Goal: Transaction & Acquisition: Obtain resource

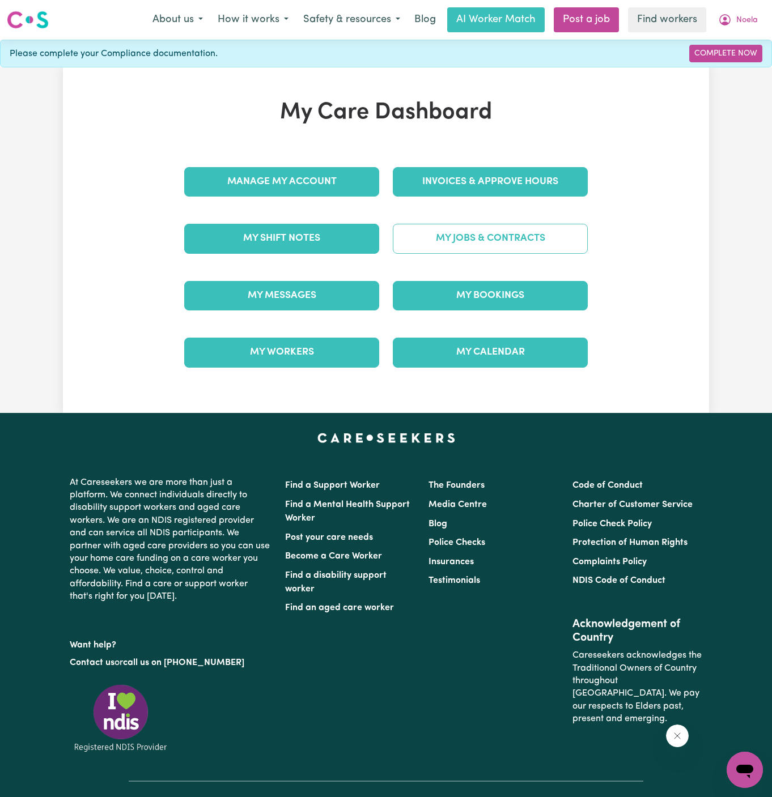
click at [543, 240] on link "My Jobs & Contracts" at bounding box center [490, 238] width 195 height 29
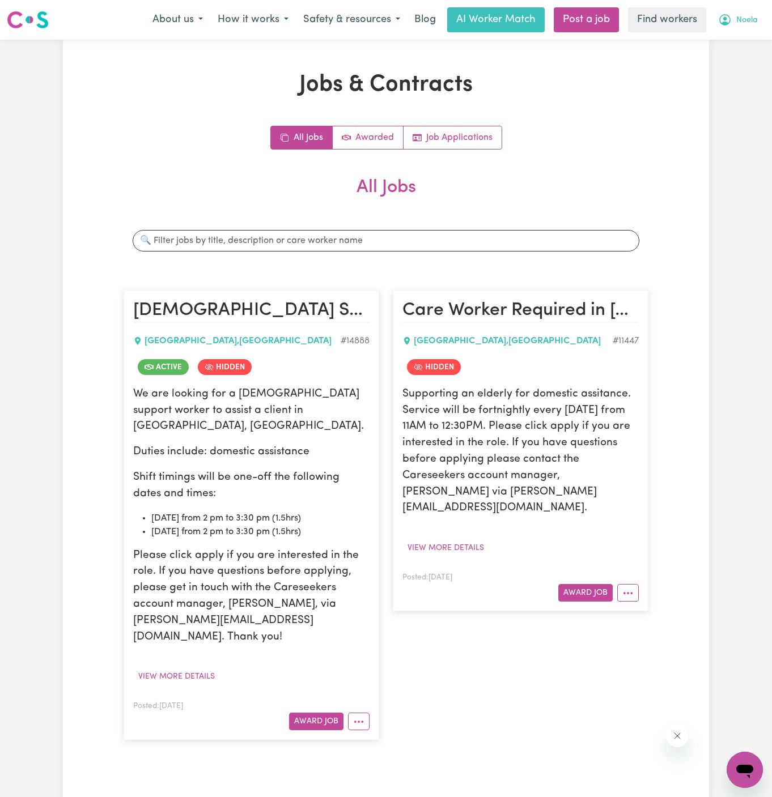
click at [756, 12] on button "Noela" at bounding box center [737, 20] width 54 height 24
click at [743, 41] on link "My Dashboard" at bounding box center [720, 44] width 90 height 22
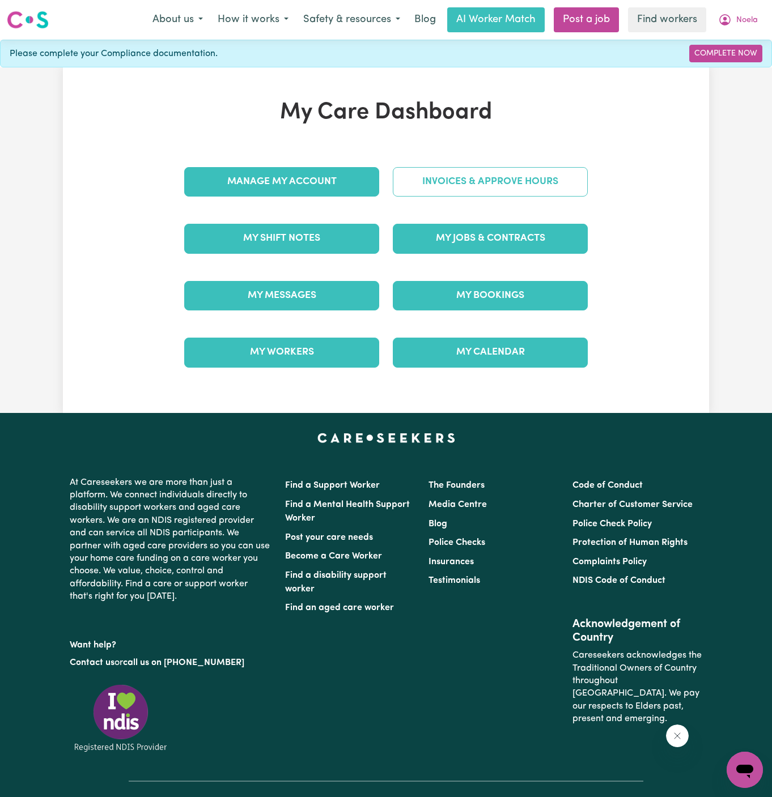
click at [513, 179] on link "Invoices & Approve Hours" at bounding box center [490, 181] width 195 height 29
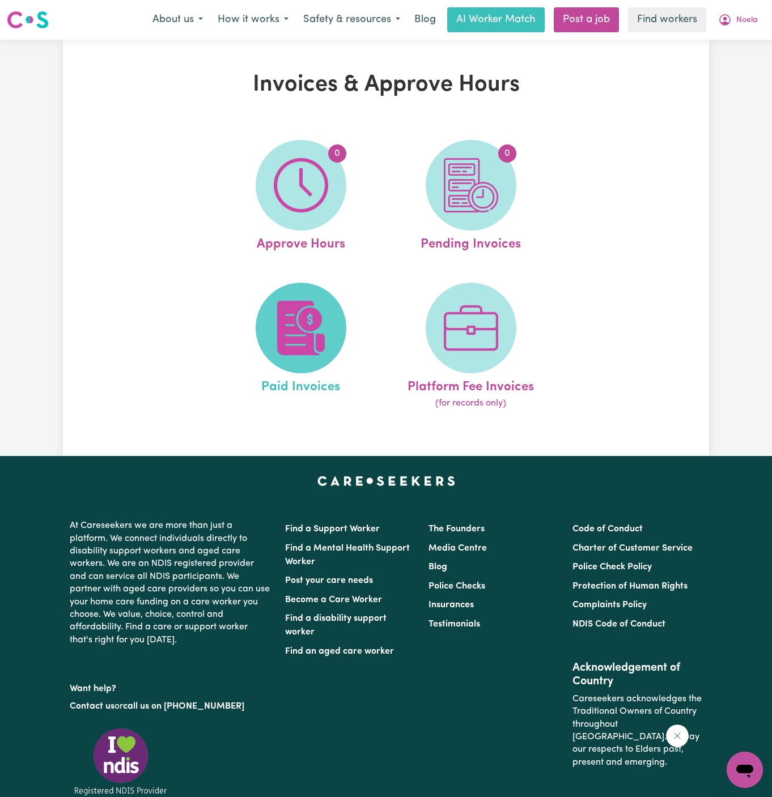
click at [337, 304] on span at bounding box center [301, 328] width 91 height 91
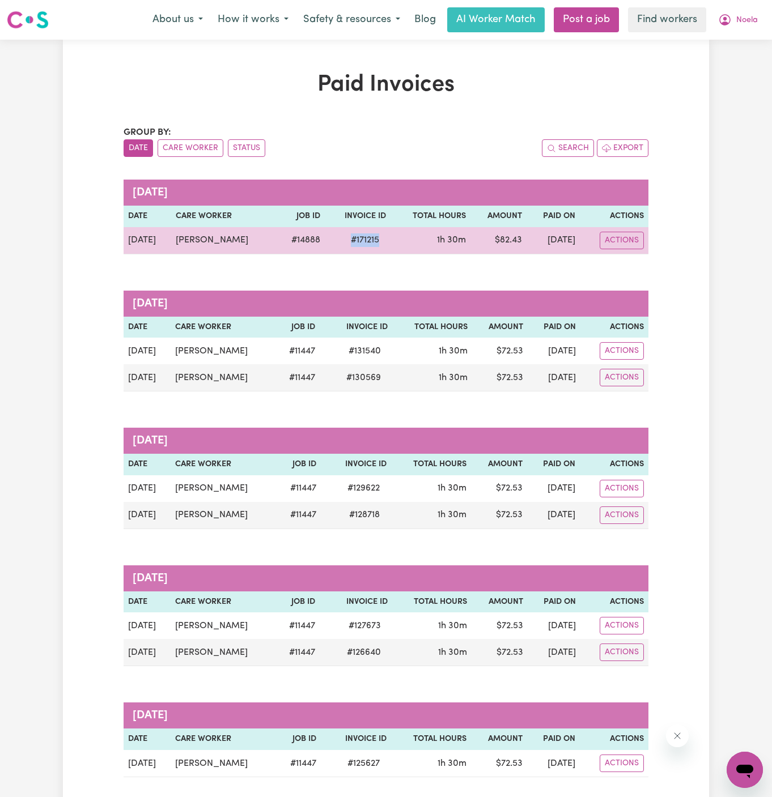
drag, startPoint x: 322, startPoint y: 241, endPoint x: 375, endPoint y: 243, distance: 52.2
click at [375, 243] on tr "[DATE] [PERSON_NAME] # 14888 # 171215 1h 30m $ 82.43 [DATE] Actions" at bounding box center [386, 240] width 525 height 27
click at [344, 242] on span "# 171215" at bounding box center [365, 240] width 42 height 14
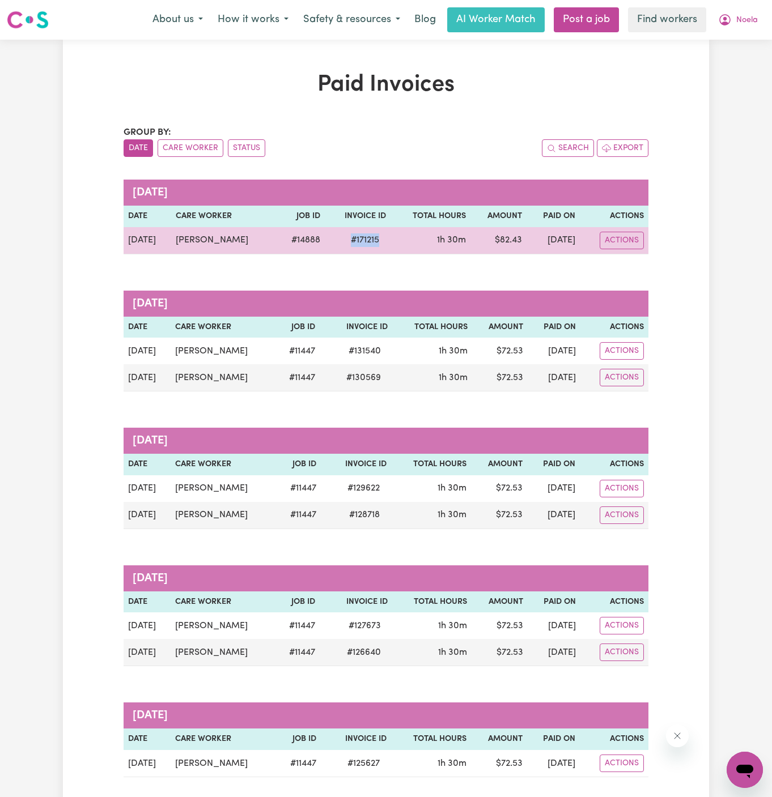
copy span "# 171215"
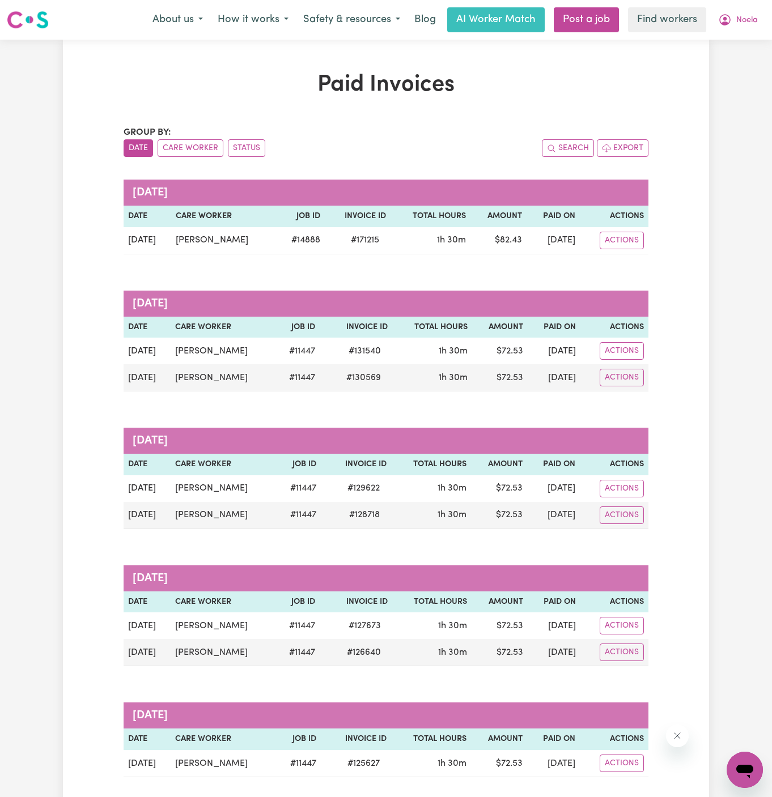
click at [446, 223] on th "Total Hours" at bounding box center [430, 217] width 80 height 22
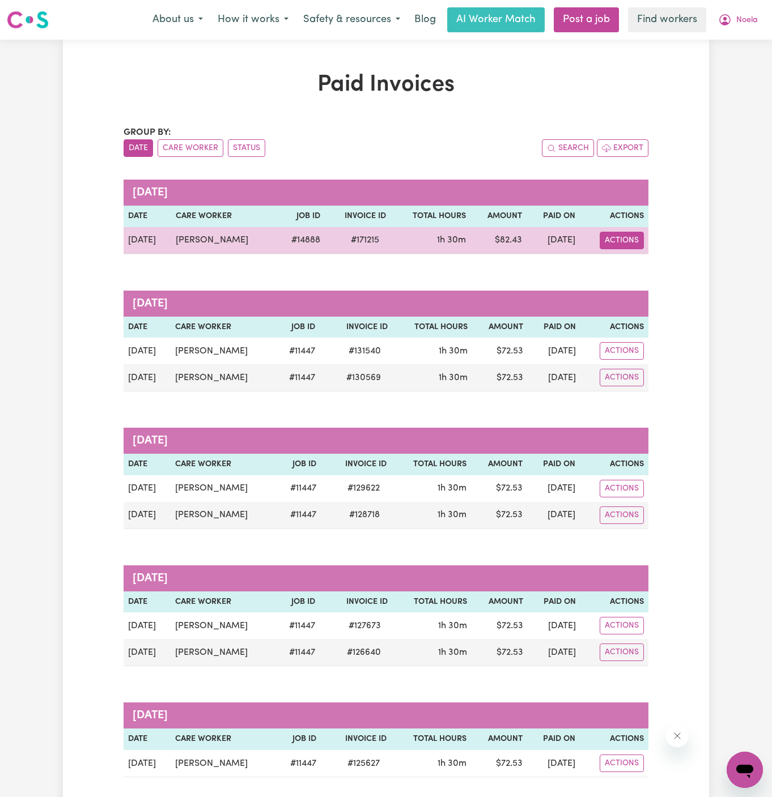
click at [629, 242] on button "Actions" at bounding box center [621, 241] width 44 height 18
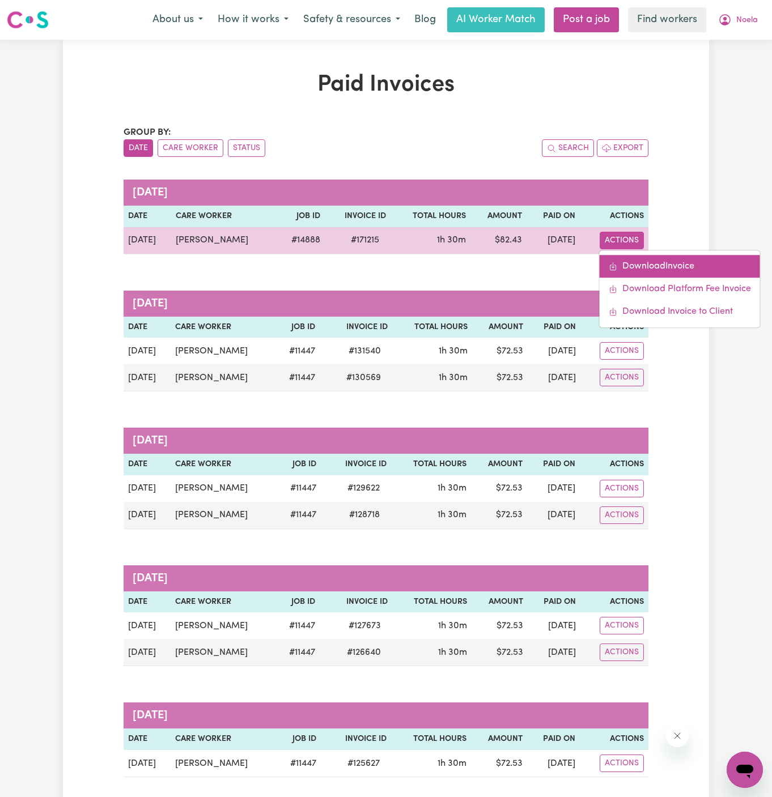
click at [661, 269] on link "Download Invoice" at bounding box center [679, 266] width 160 height 23
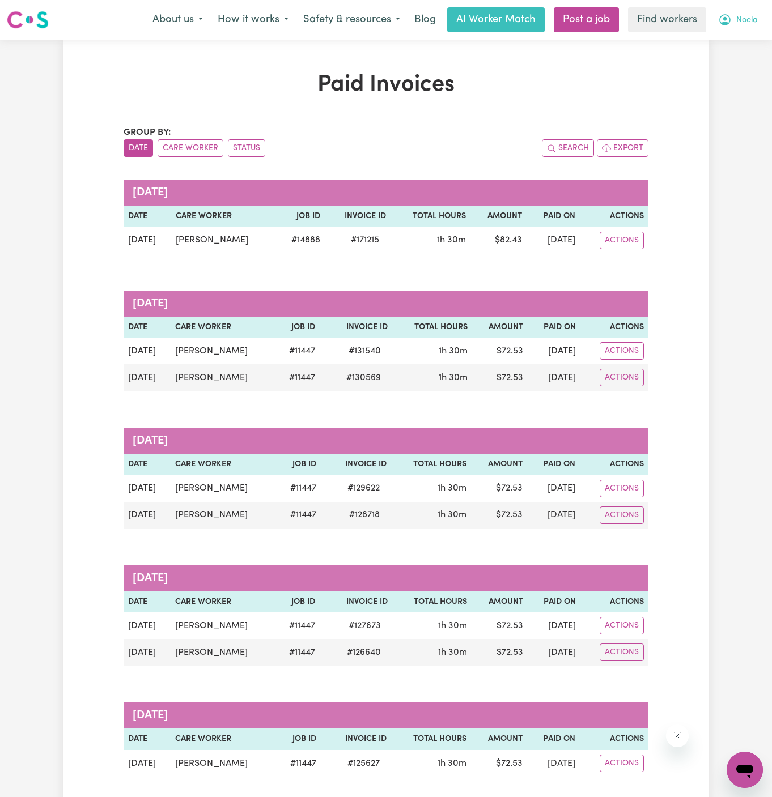
click at [761, 19] on button "Noela" at bounding box center [737, 20] width 54 height 24
click at [738, 42] on link "My Dashboard" at bounding box center [720, 44] width 90 height 22
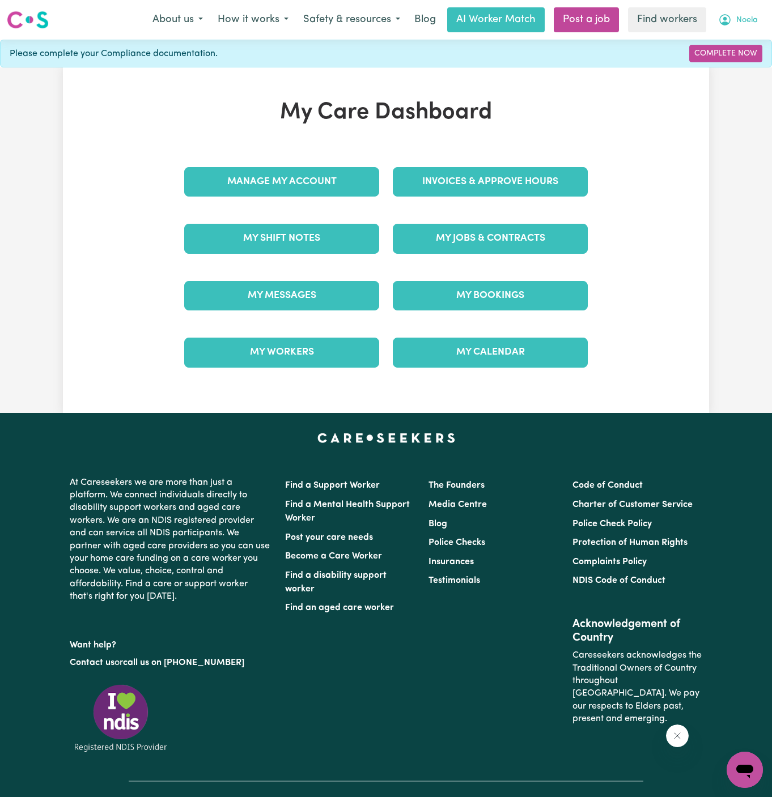
click at [738, 25] on span "Noela" at bounding box center [747, 20] width 22 height 12
click at [735, 63] on link "Logout" at bounding box center [720, 65] width 90 height 22
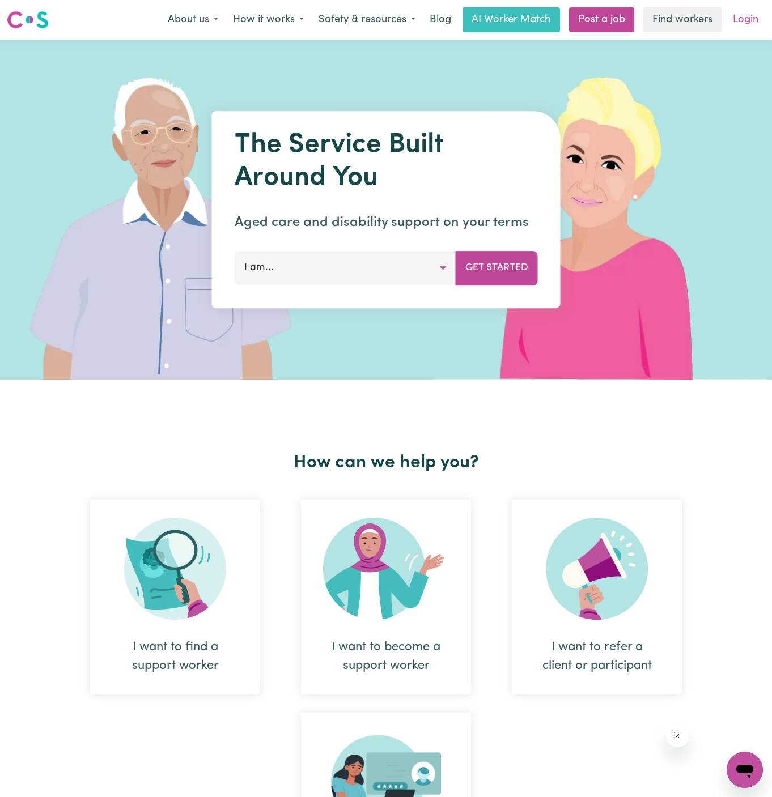
click at [745, 27] on link "Login" at bounding box center [745, 19] width 39 height 25
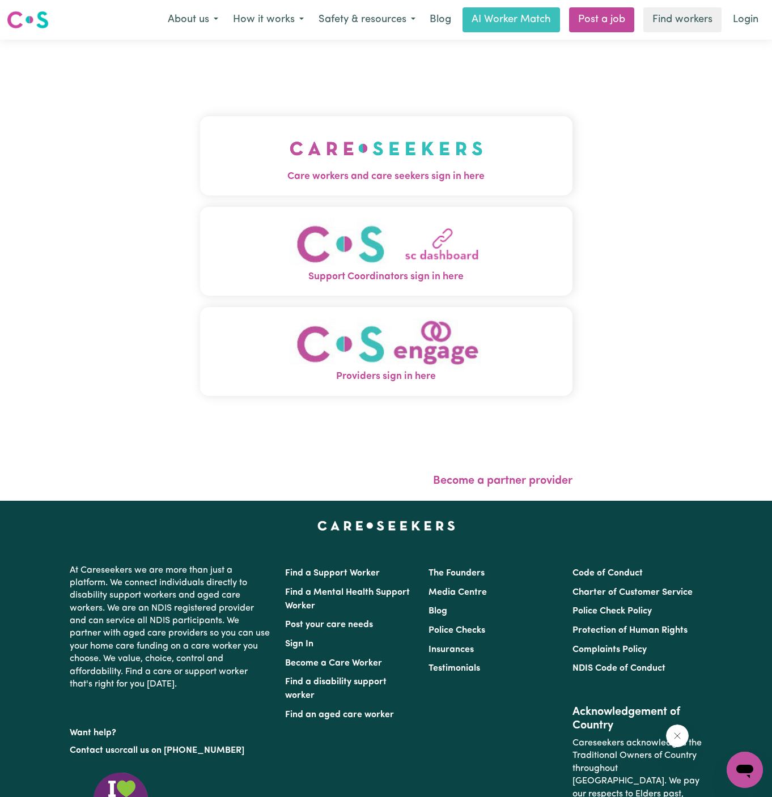
click at [437, 167] on button "Care workers and care seekers sign in here" at bounding box center [386, 155] width 372 height 79
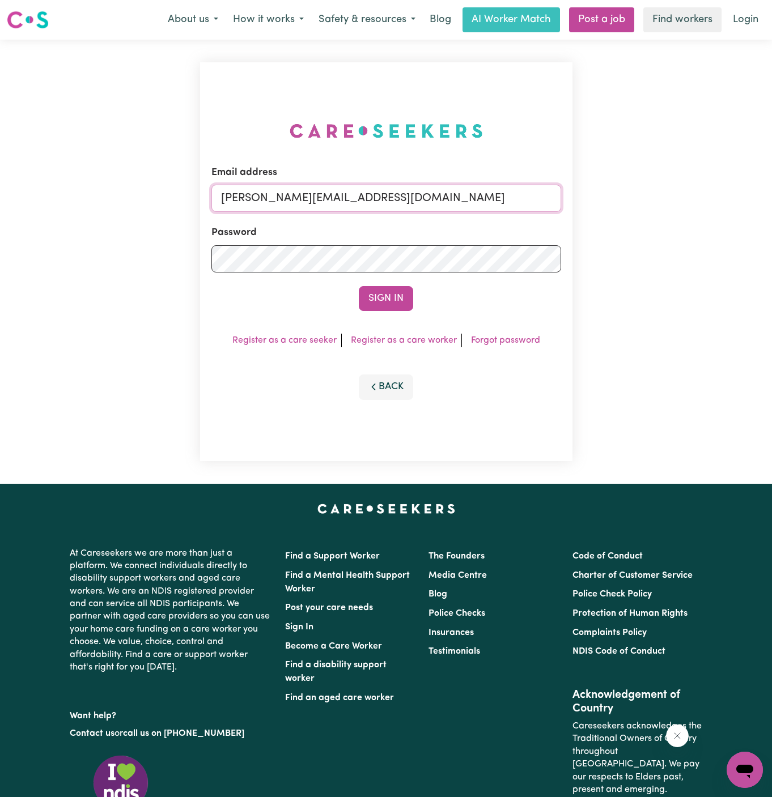
click at [396, 197] on input "[PERSON_NAME][EMAIL_ADDRESS][DOMAIN_NAME]" at bounding box center [386, 198] width 350 height 27
drag, startPoint x: 279, startPoint y: 192, endPoint x: 718, endPoint y: 202, distance: 439.2
click at [718, 202] on div "Email address [EMAIL_ADDRESS][DOMAIN_NAME] Password Sign In Register as a care …" at bounding box center [386, 262] width 772 height 444
type input "[EMAIL_ADDRESS][DOMAIN_NAME]"
click at [359, 286] on button "Sign In" at bounding box center [386, 298] width 54 height 25
